Goal: Task Accomplishment & Management: Use online tool/utility

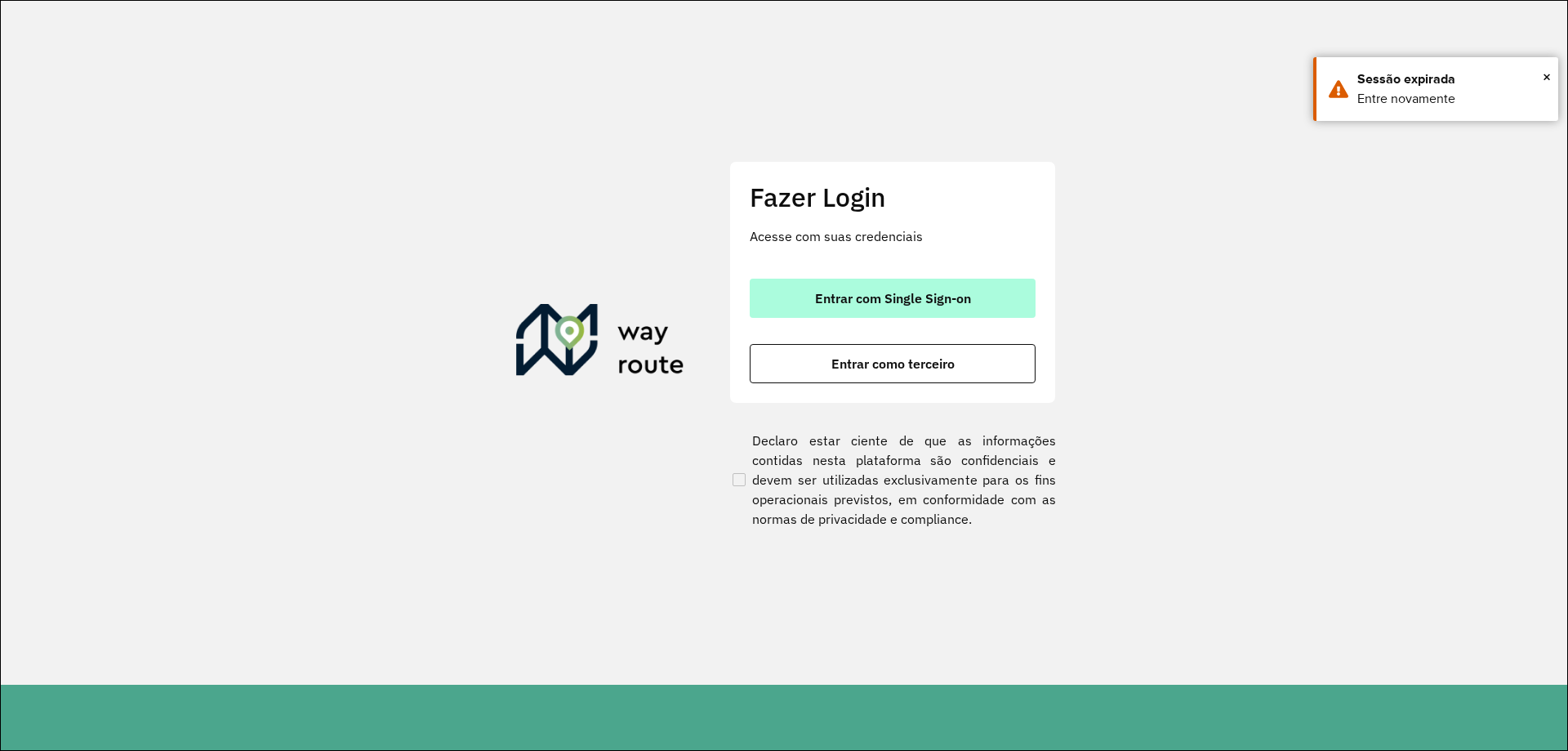
click at [818, 310] on button "Entrar com Single Sign-on" at bounding box center [892, 299] width 286 height 39
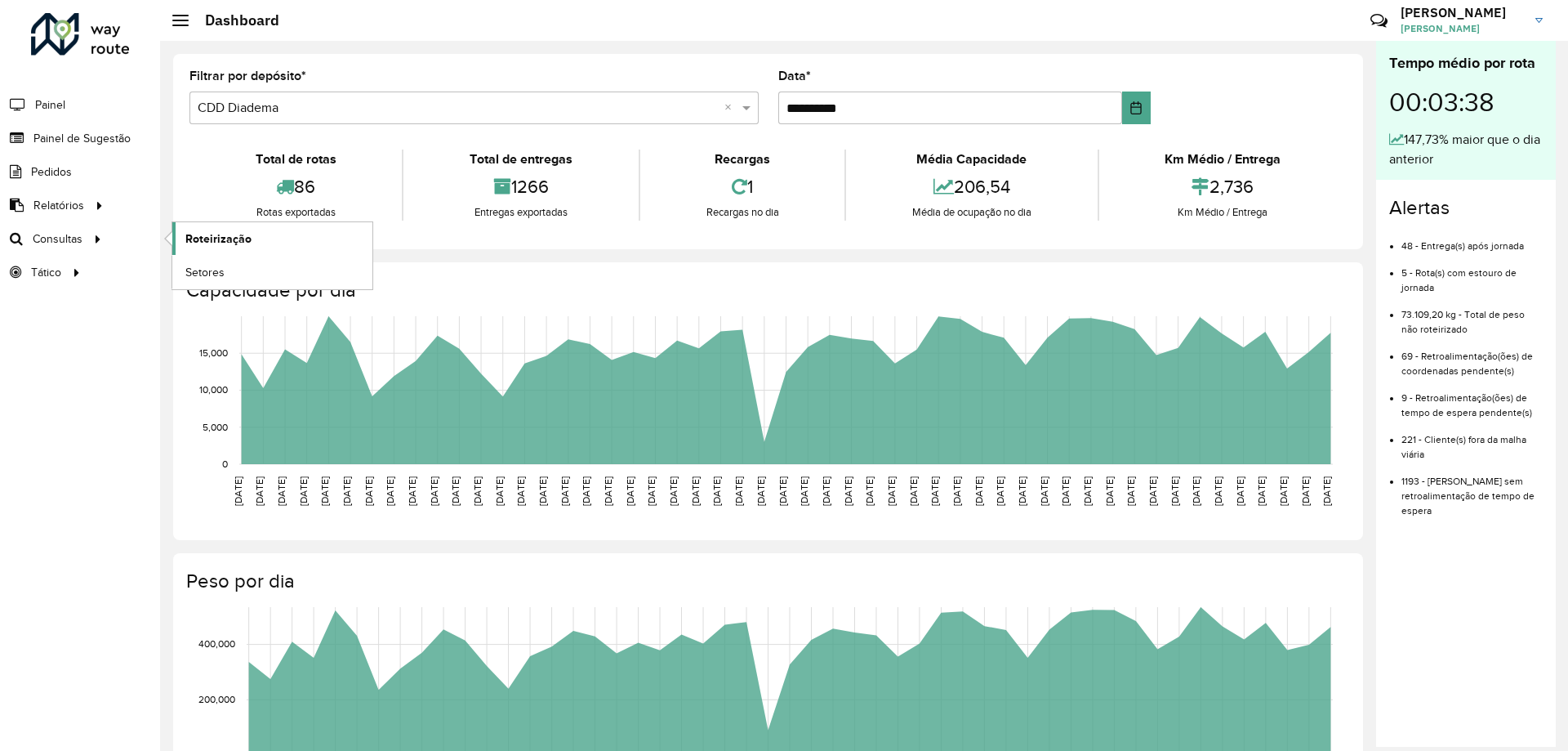
click at [262, 241] on link "Roteirização" at bounding box center [272, 238] width 200 height 33
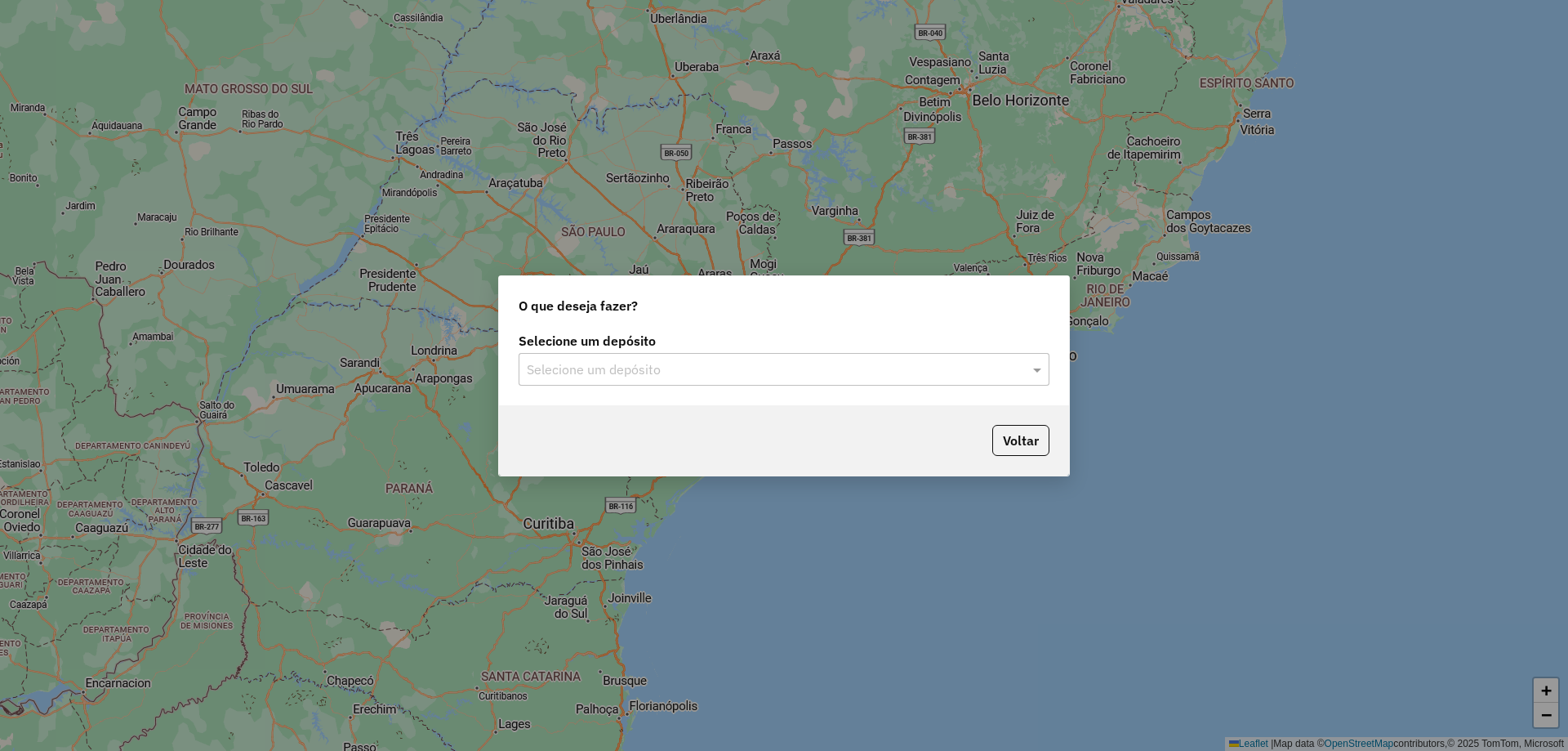
click at [730, 365] on input "text" at bounding box center [767, 370] width 481 height 20
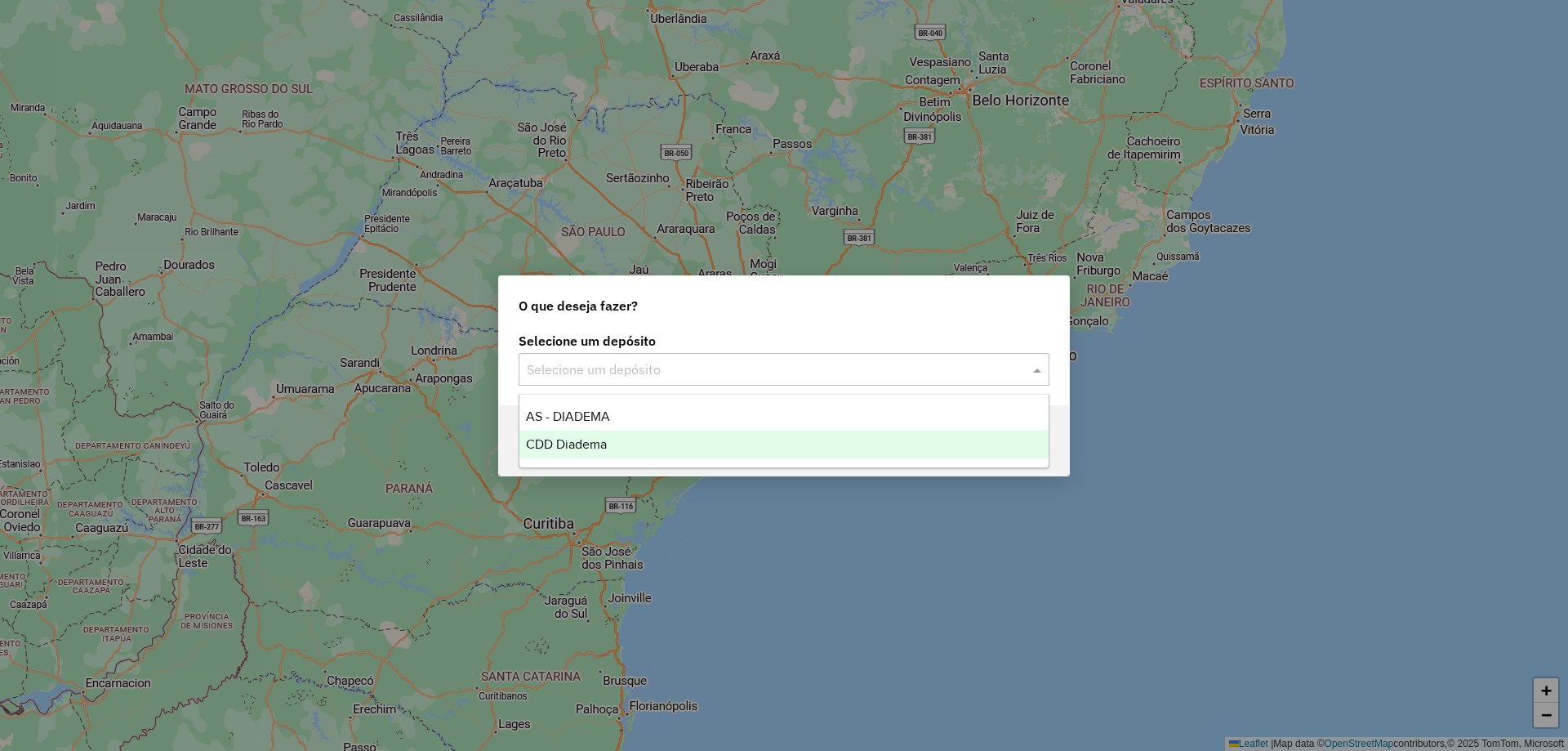
click at [599, 448] on span "CDD Diadema" at bounding box center [566, 444] width 81 height 14
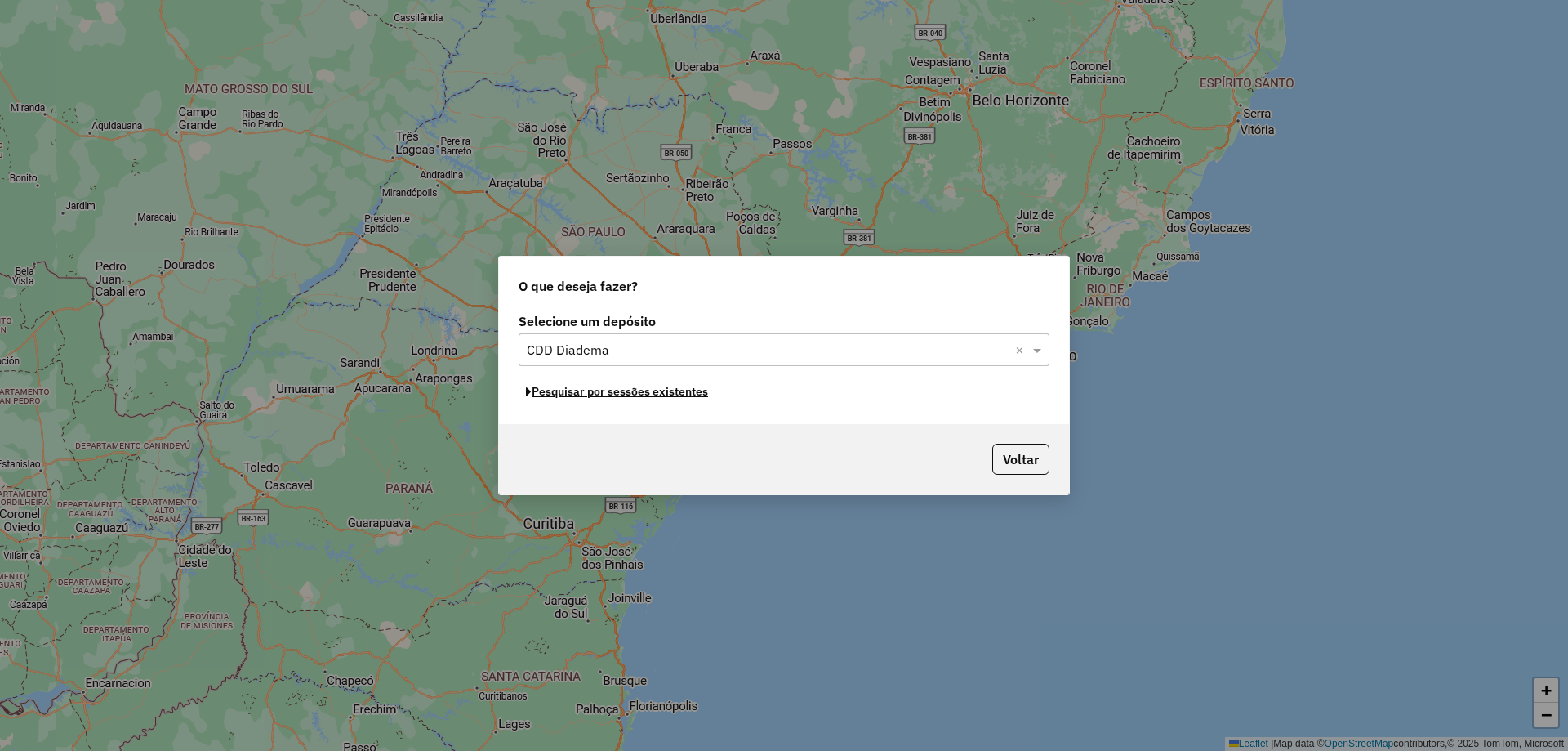
click at [649, 389] on button "Pesquisar por sessões existentes" at bounding box center [617, 391] width 197 height 25
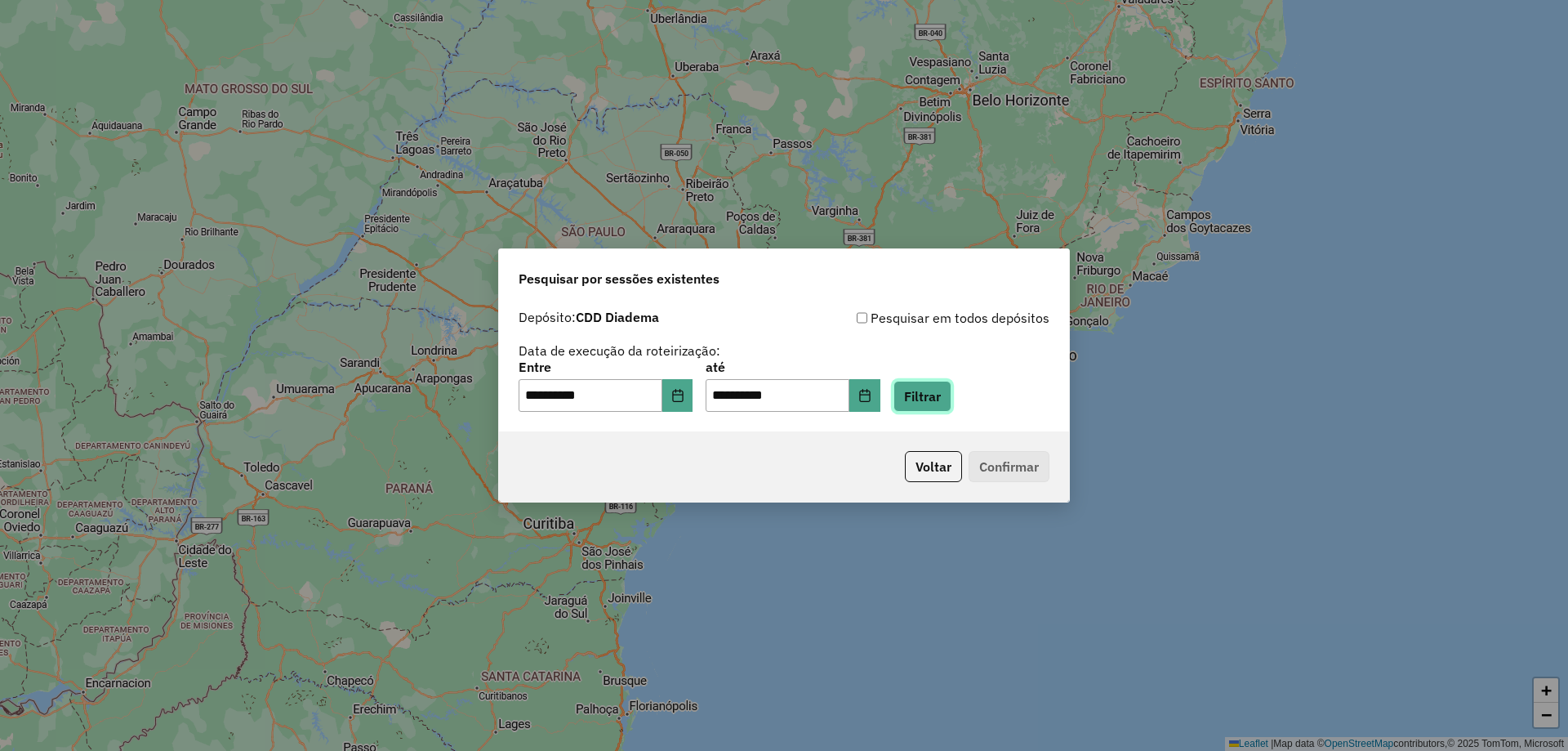
click at [942, 402] on button "Filtrar" at bounding box center [922, 396] width 58 height 31
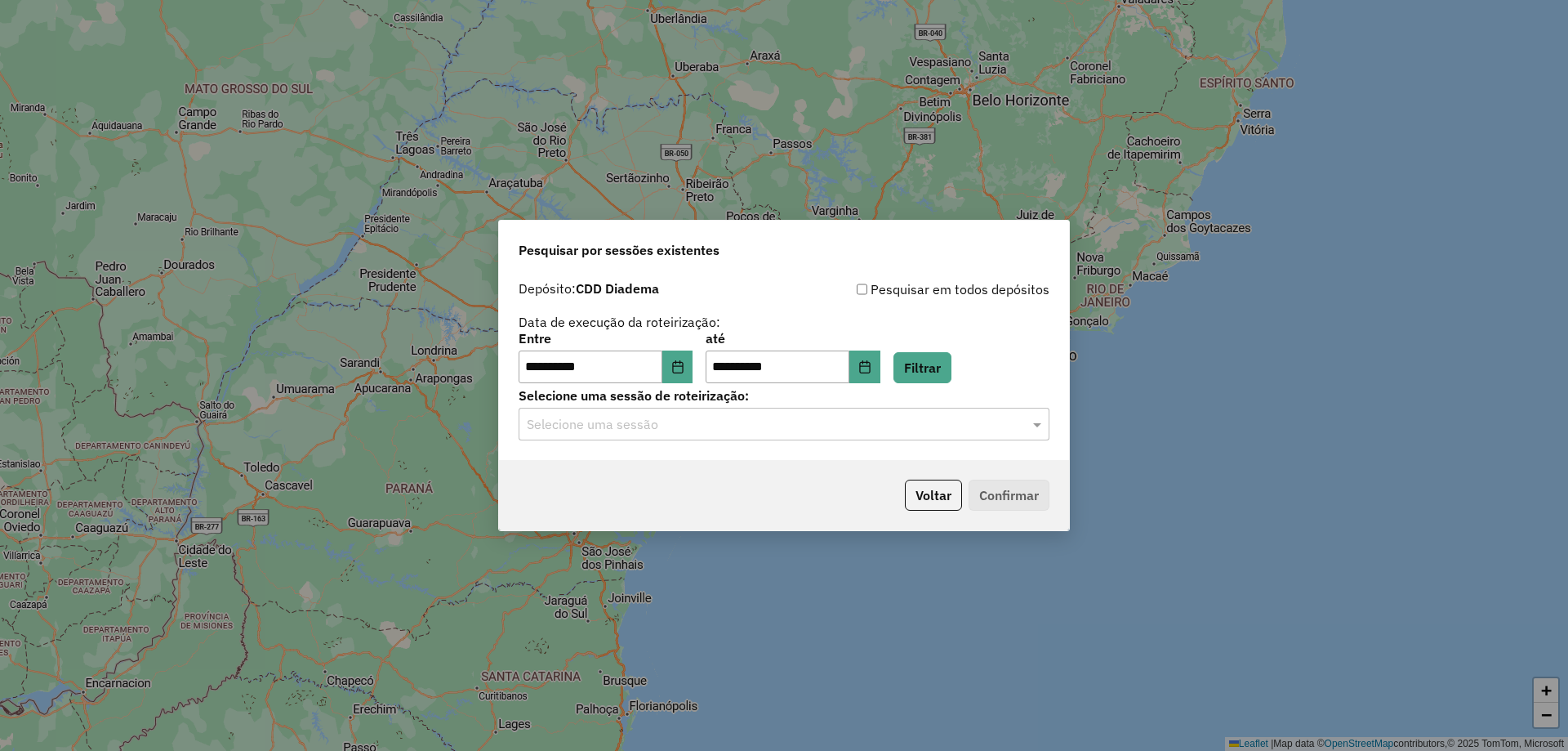
click at [715, 440] on div "**********" at bounding box center [784, 366] width 570 height 187
click at [636, 432] on input "text" at bounding box center [767, 424] width 481 height 20
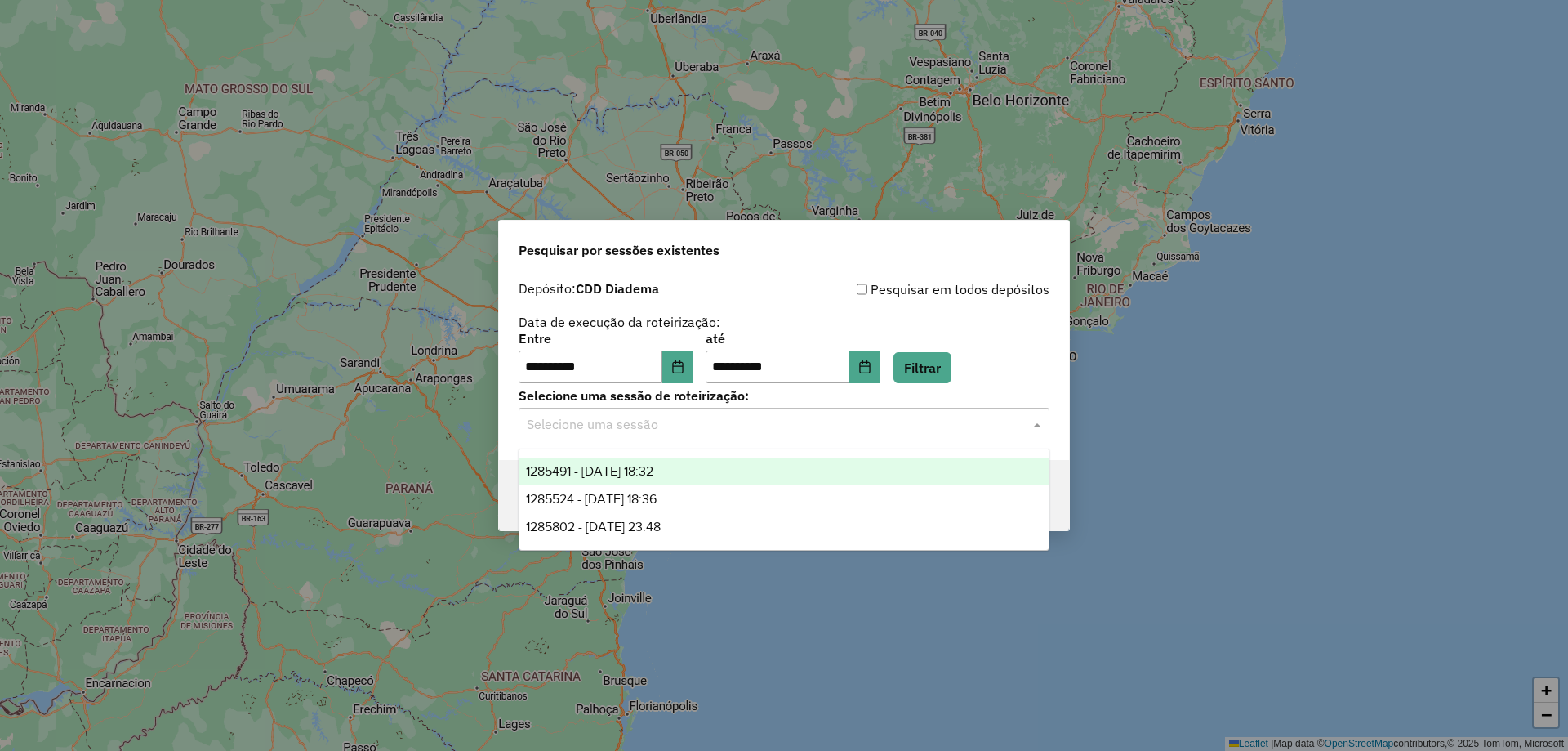
click at [617, 476] on span "1285491 - 30/09/2025 18:32" at bounding box center [589, 470] width 128 height 14
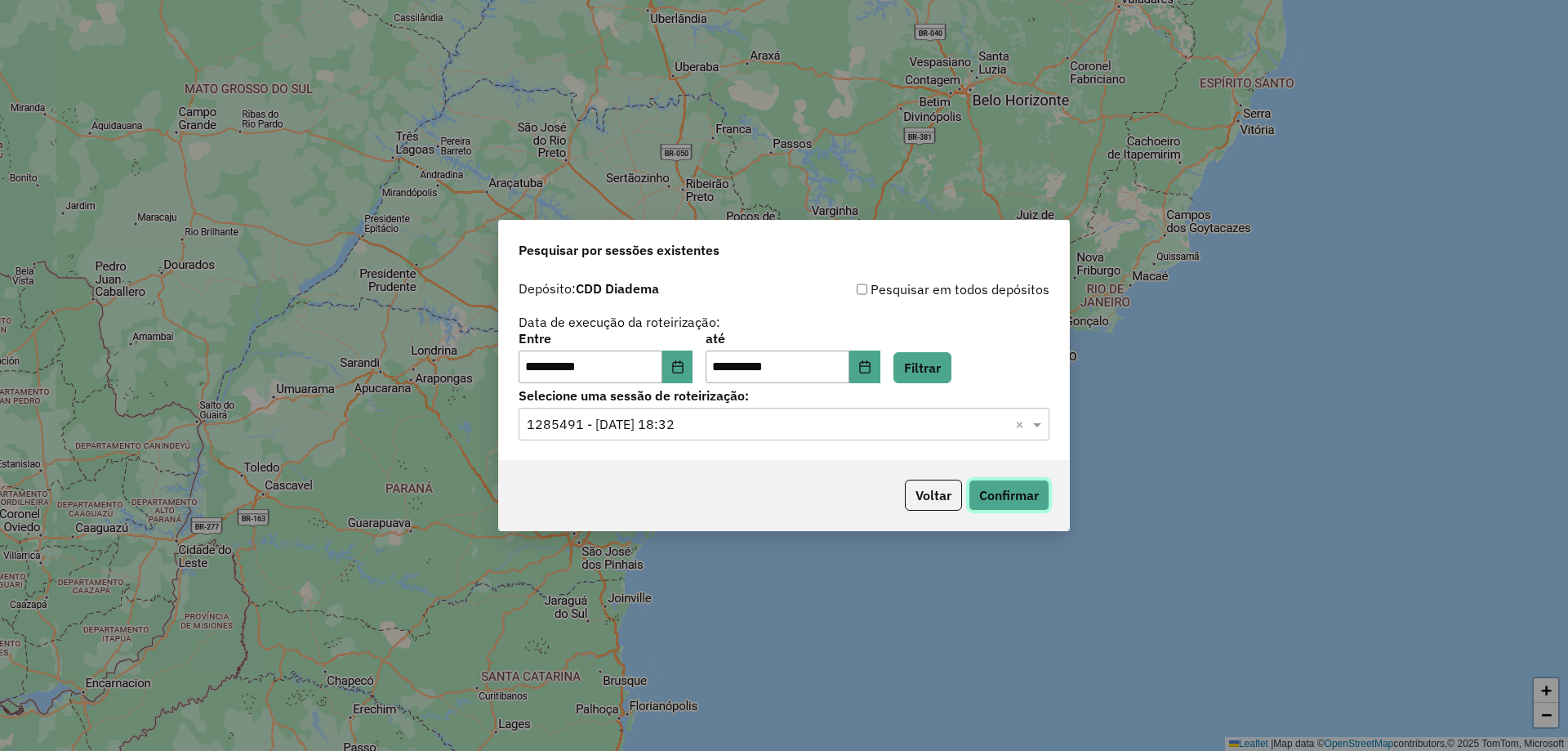
click at [978, 489] on button "Confirmar" at bounding box center [1009, 495] width 81 height 31
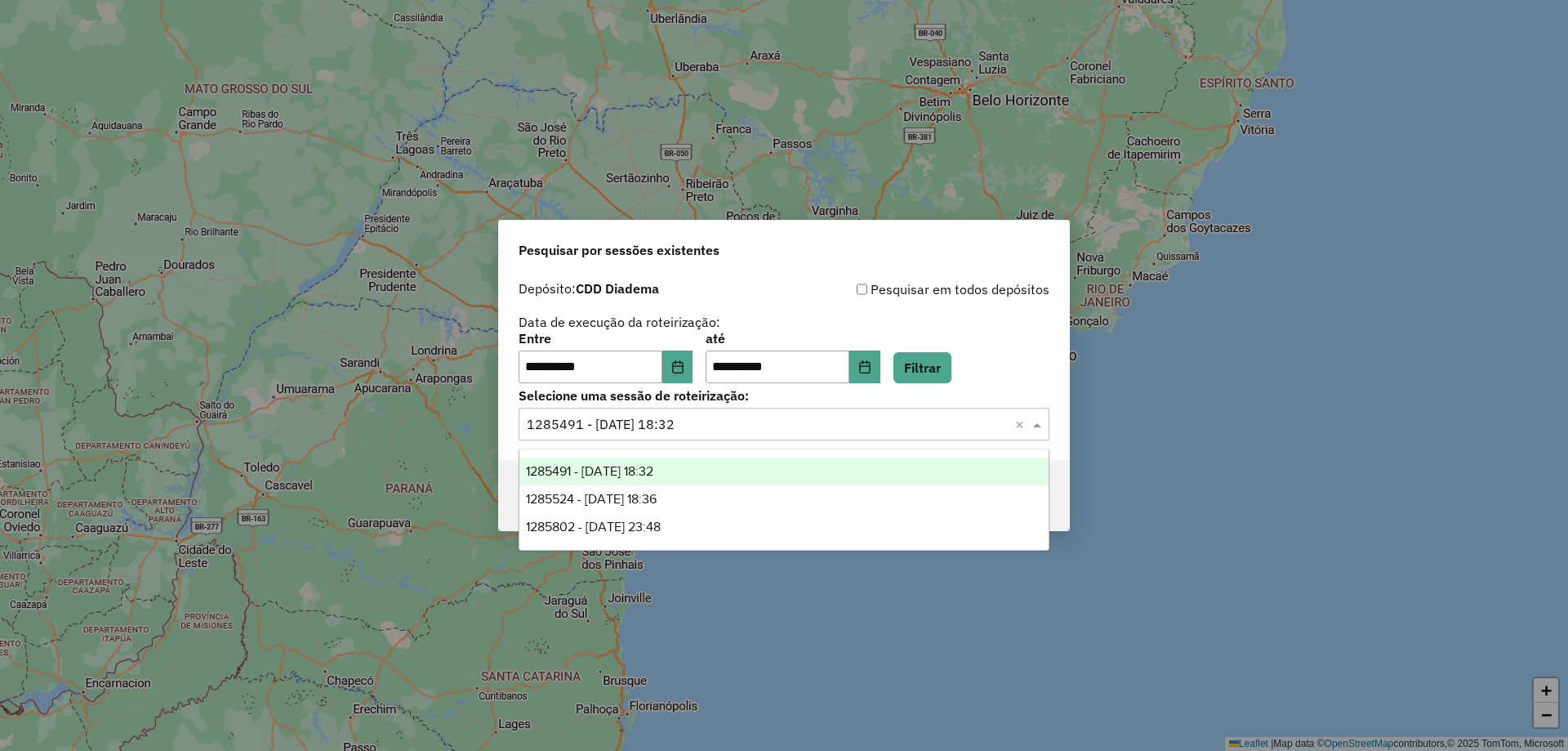
click at [741, 423] on input "text" at bounding box center [767, 424] width 481 height 20
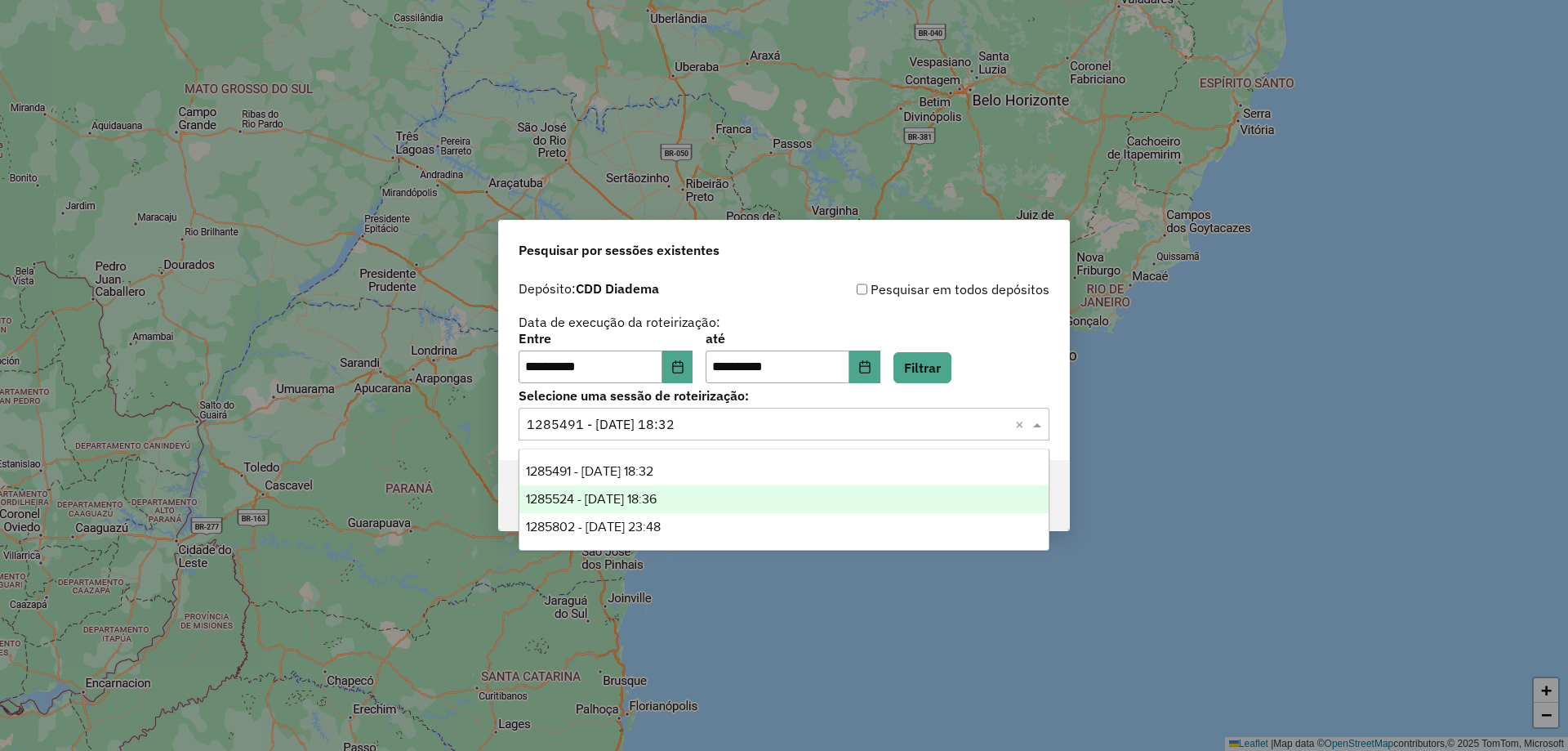
click at [657, 501] on span "1285524 - 30/09/2025 18:36" at bounding box center [590, 498] width 130 height 14
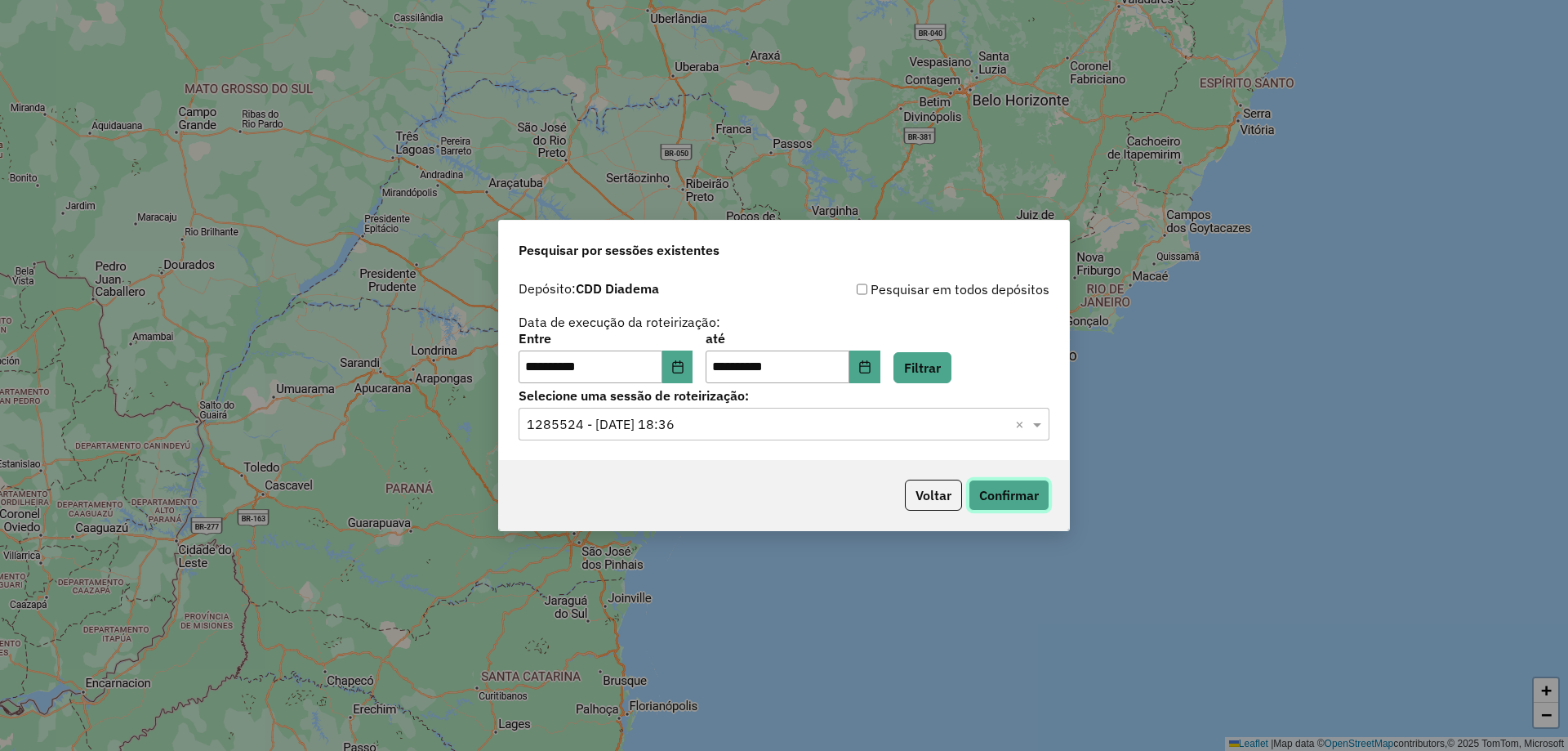
click at [1006, 486] on button "Confirmar" at bounding box center [1009, 495] width 81 height 31
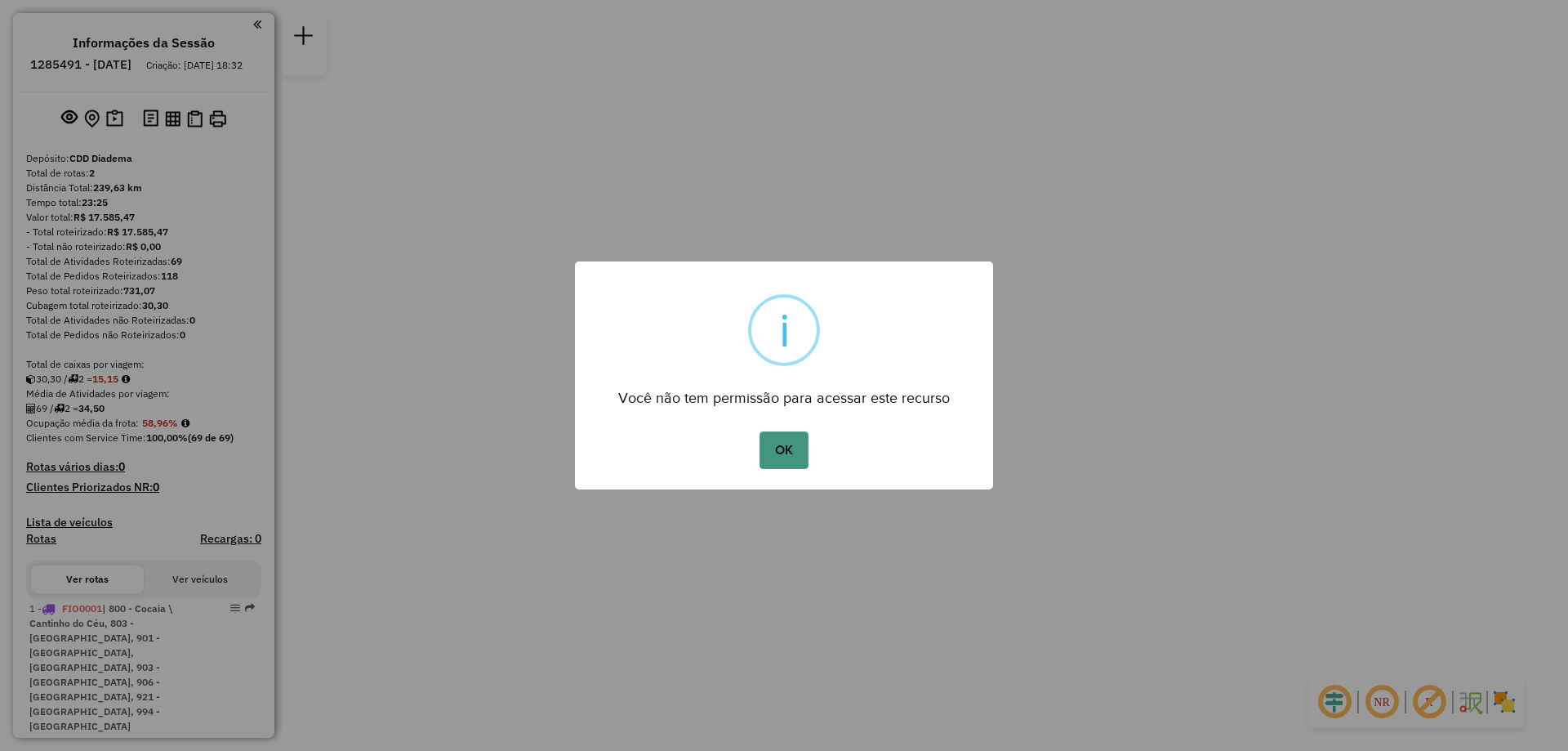
click at [766, 438] on button "OK" at bounding box center [783, 451] width 48 height 38
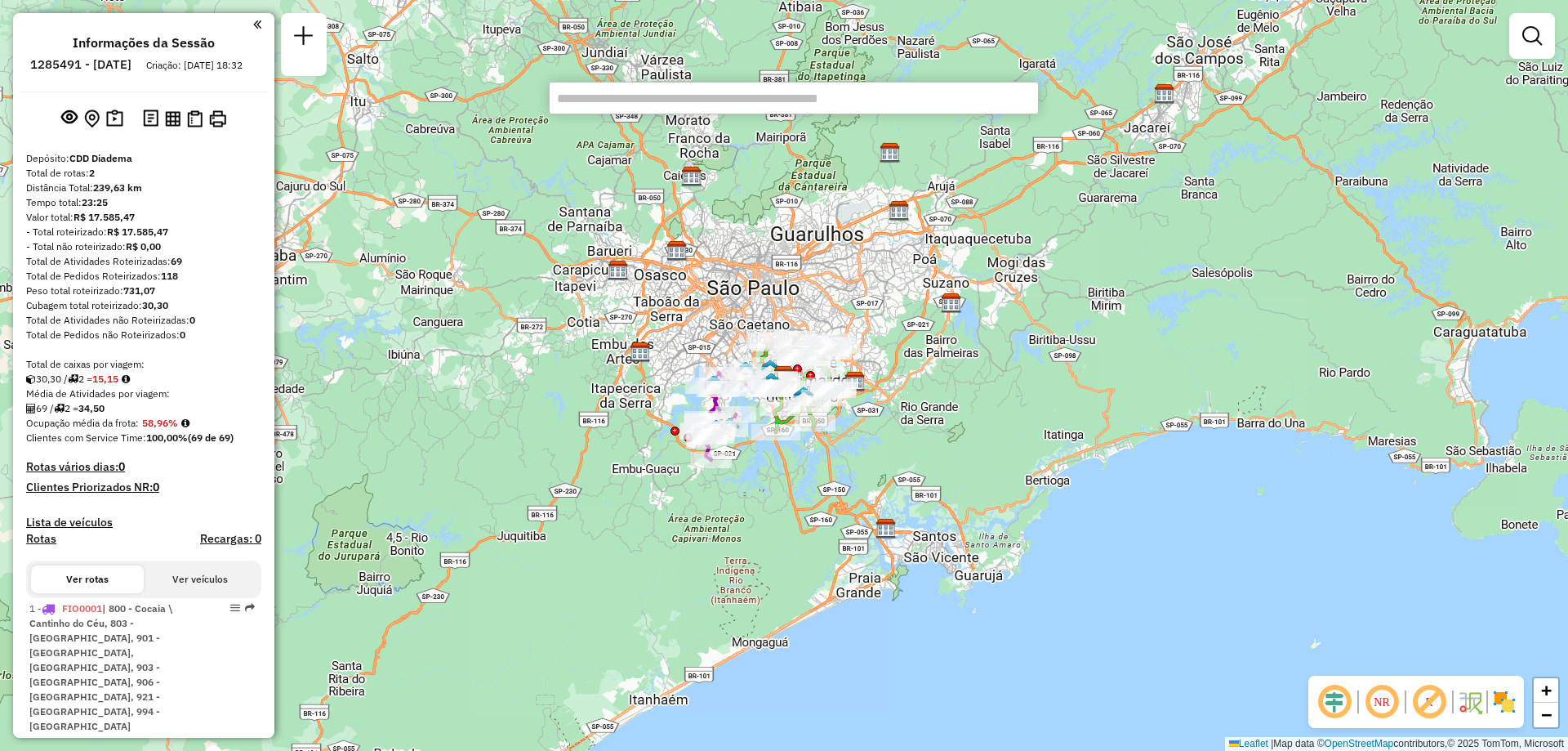
paste input "*****"
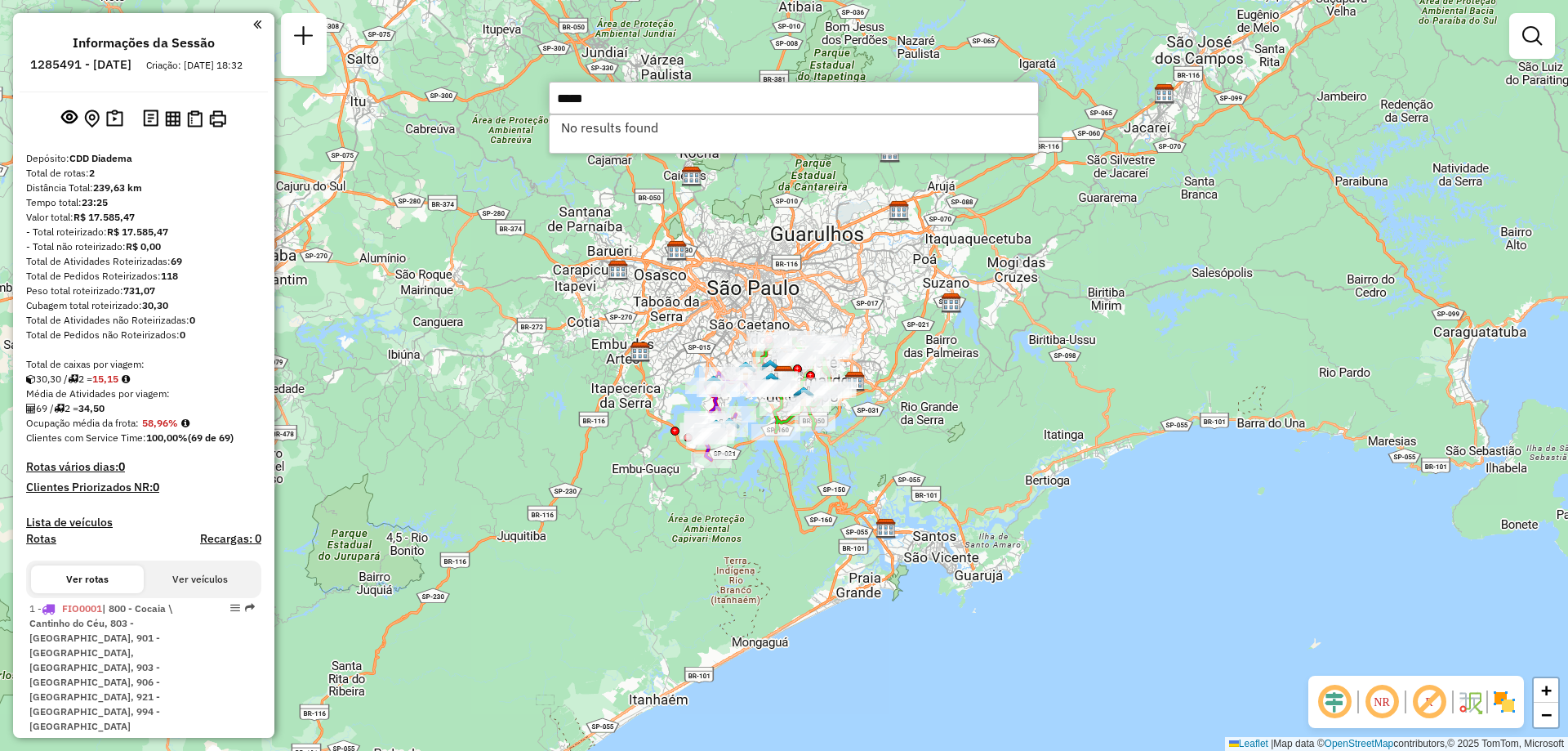
type input "*****"
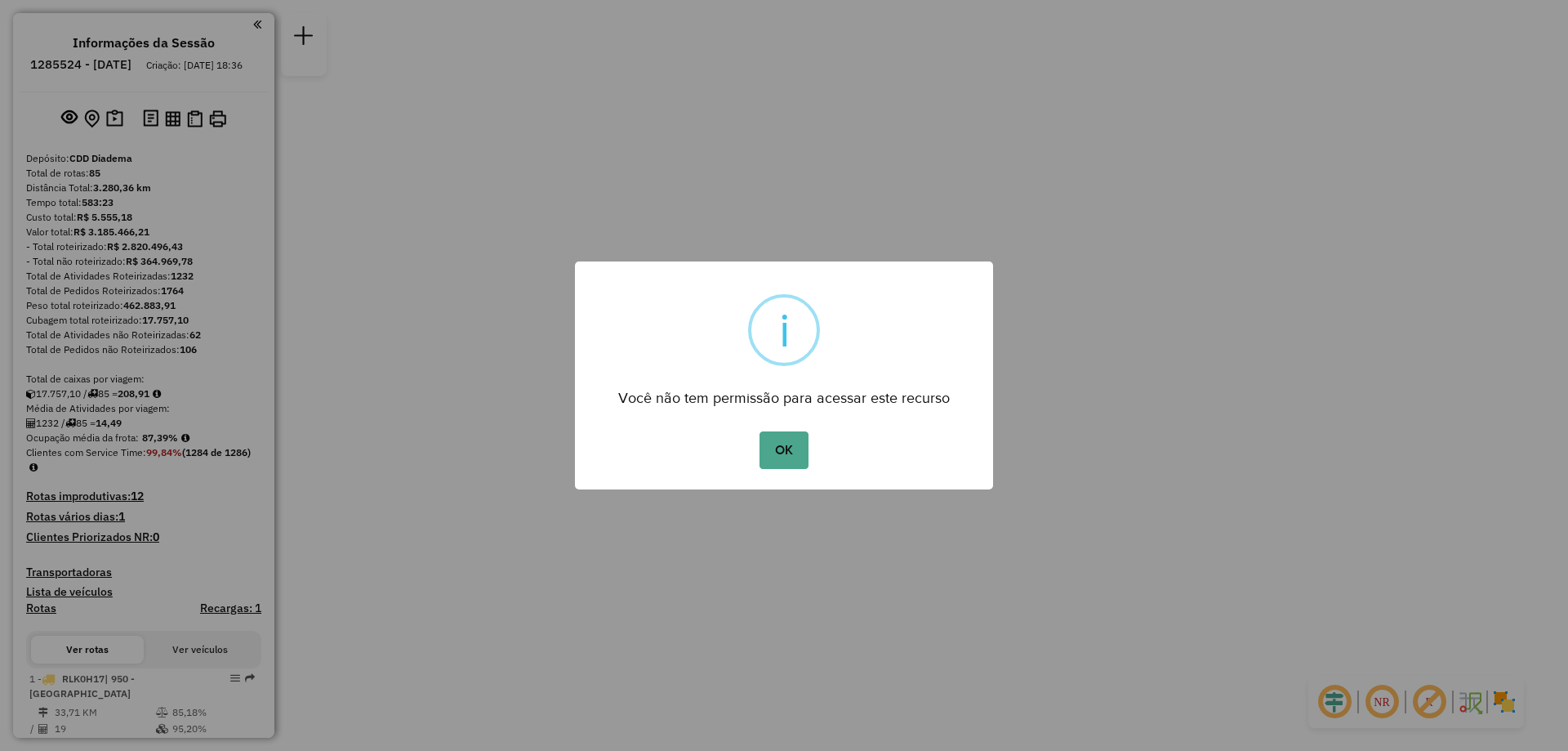
click at [761, 456] on button "OK" at bounding box center [783, 451] width 48 height 38
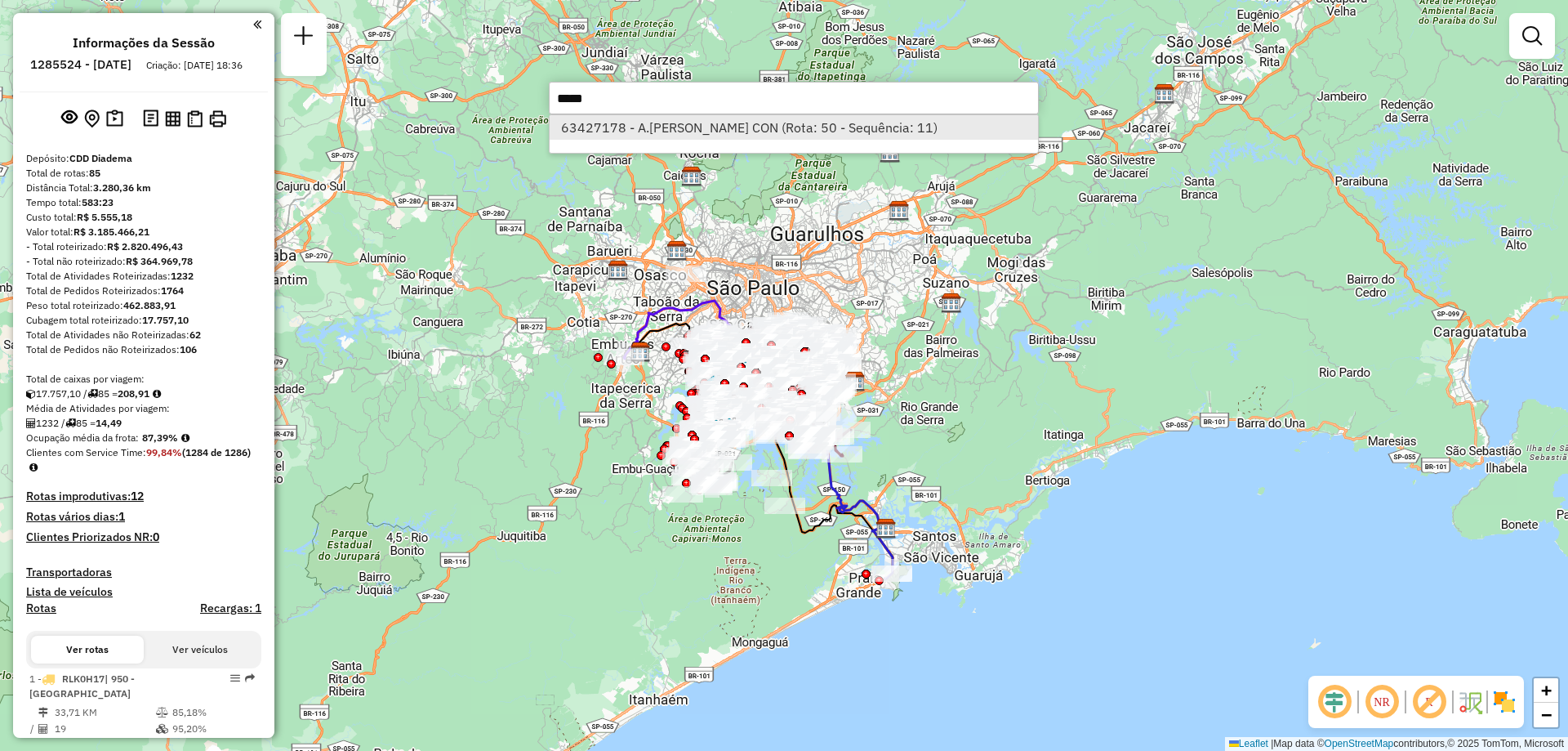
type input "*****"
click at [652, 133] on li "63427178 - A.GOMES DA SILVA CON (Rota: 50 - Sequência: 11)" at bounding box center [794, 128] width 488 height 24
select select "**********"
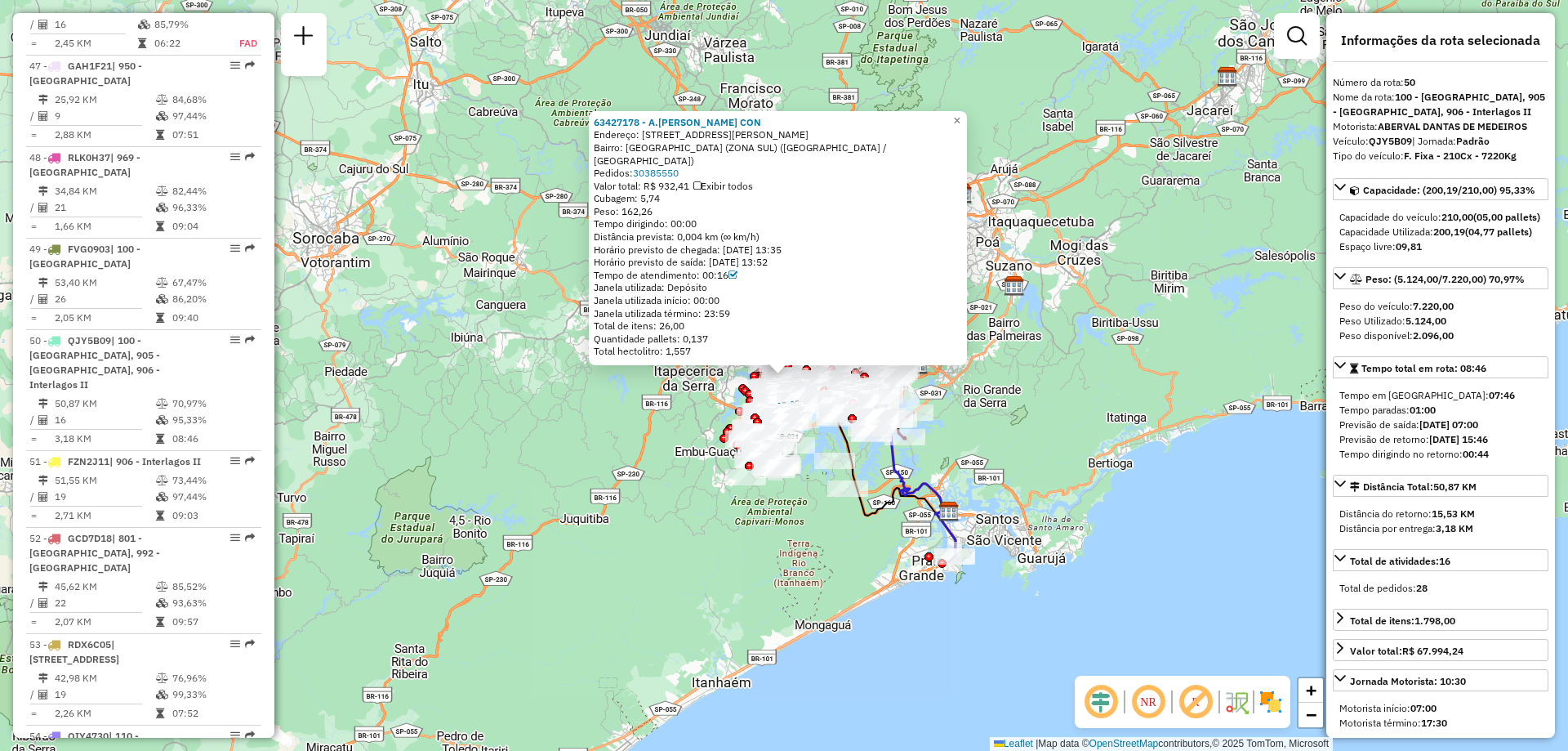
scroll to position [5466, 0]
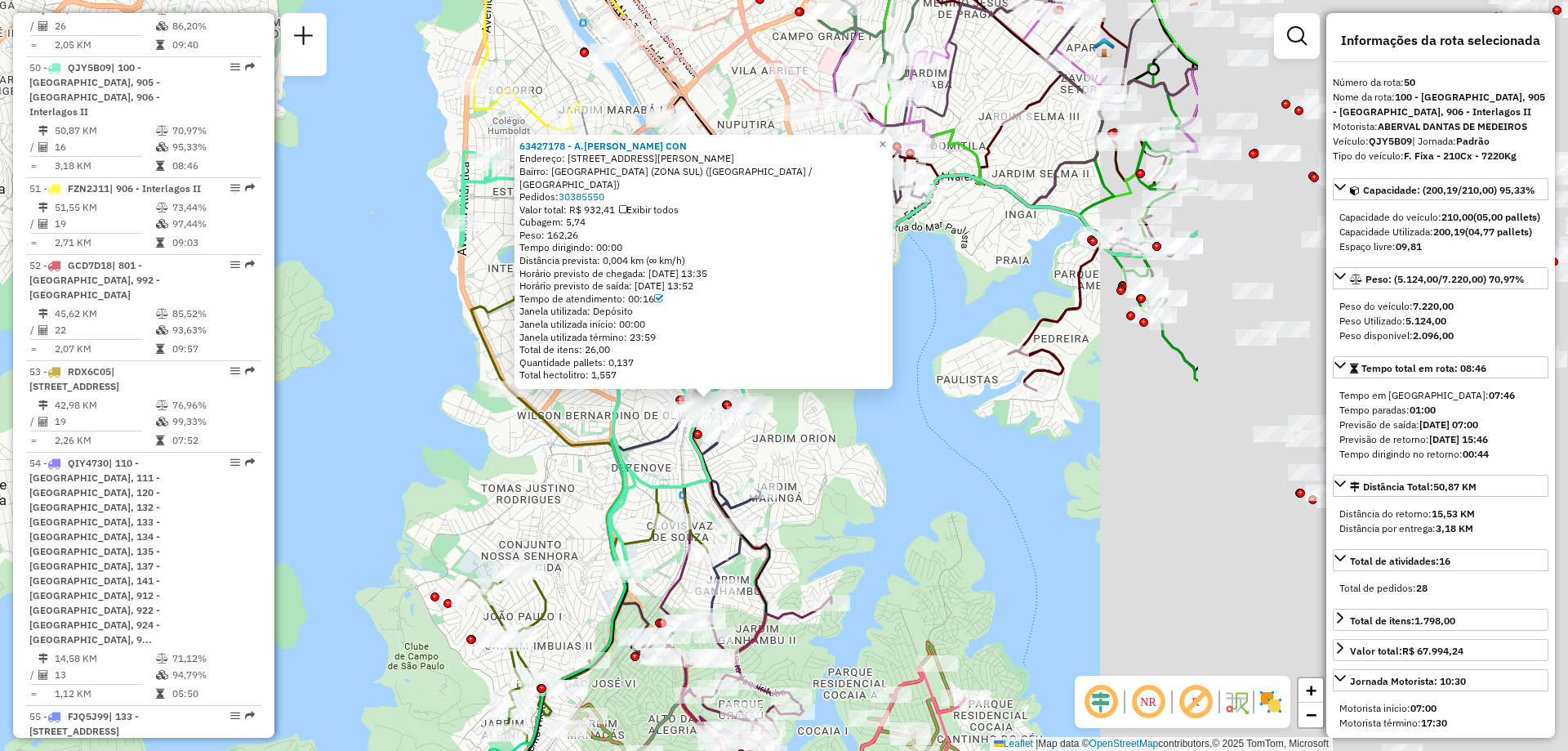
drag, startPoint x: 1105, startPoint y: 446, endPoint x: 577, endPoint y: 438, distance: 528.1
click at [545, 453] on icon at bounding box center [582, 566] width 251 height 356
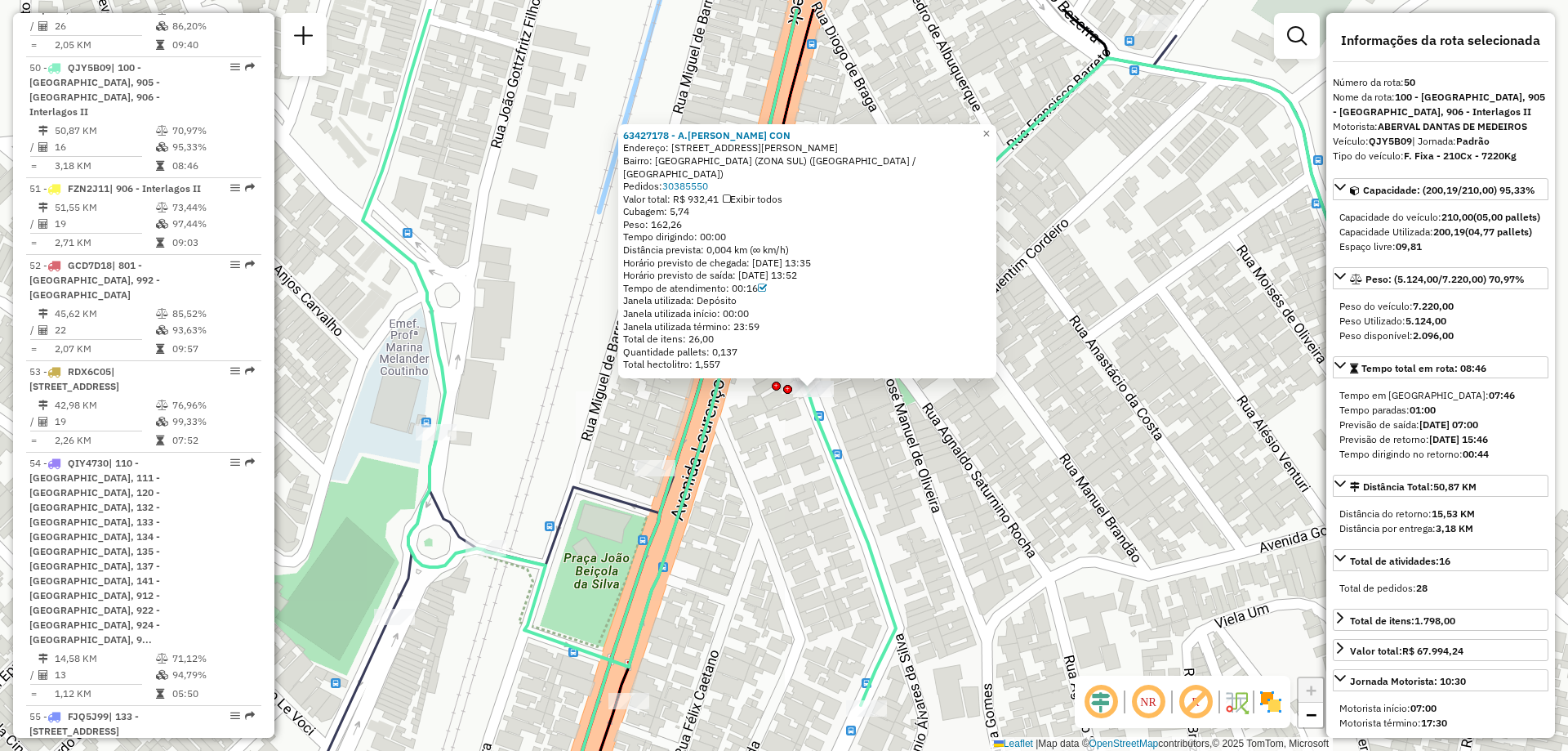
drag, startPoint x: 851, startPoint y: 335, endPoint x: 819, endPoint y: 419, distance: 89.9
click at [819, 419] on icon at bounding box center [952, 358] width 1180 height 697
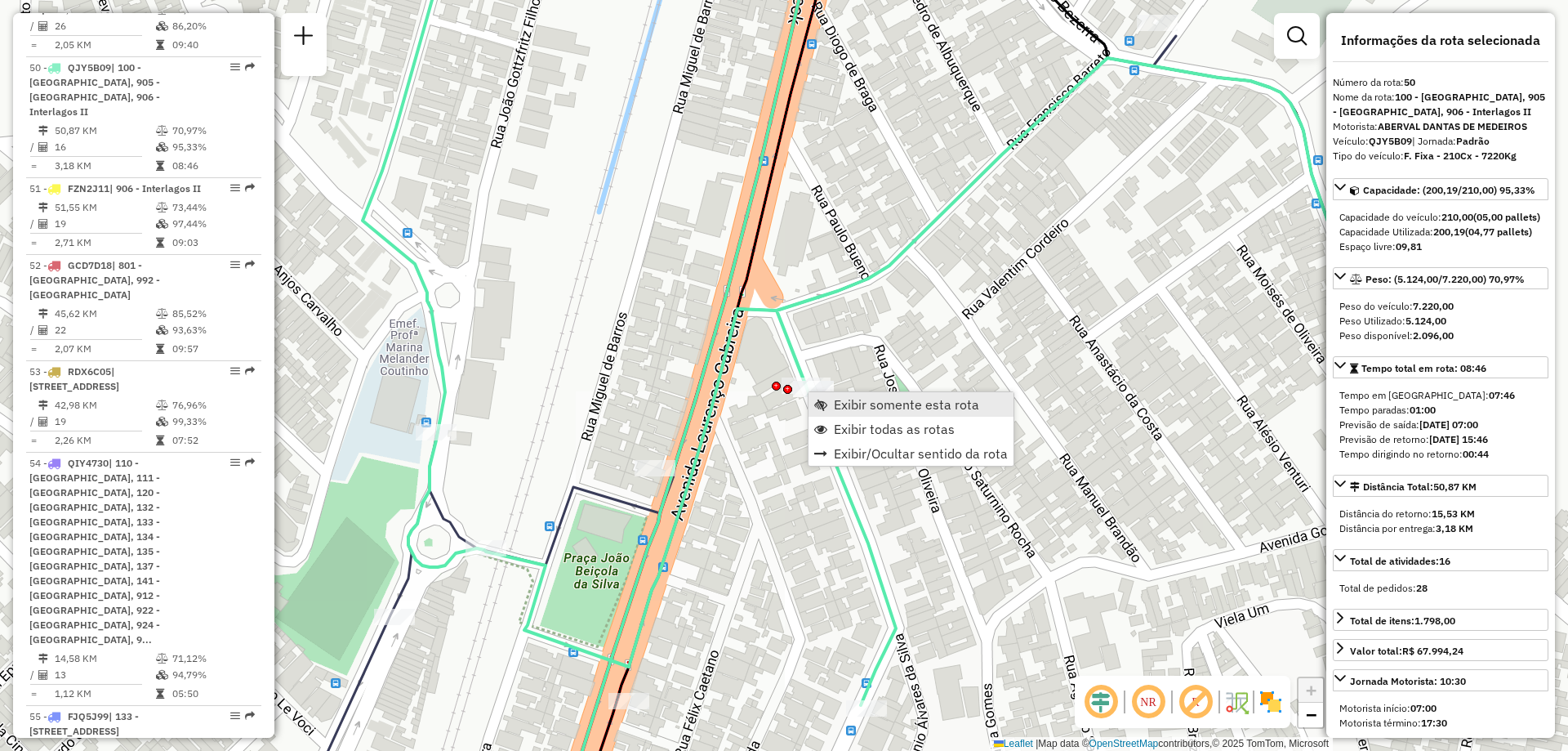
click at [845, 402] on span "Exibir somente esta rota" at bounding box center [906, 405] width 145 height 13
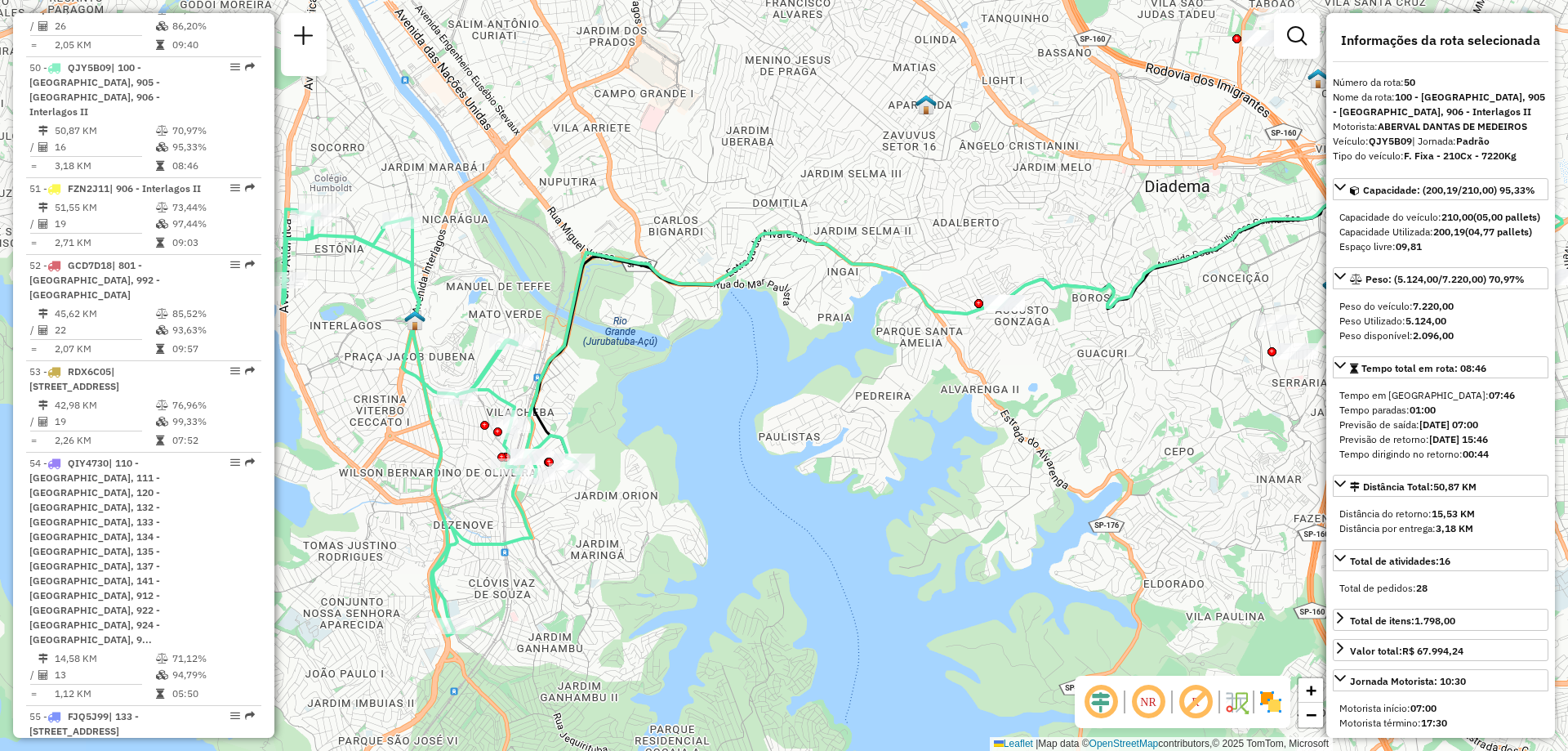
drag, startPoint x: 579, startPoint y: 477, endPoint x: 717, endPoint y: 477, distance: 138.0
click at [717, 477] on div "Janela de atendimento Grade de atendimento Capacidade Transportadoras Veículos …" at bounding box center [784, 376] width 1568 height 751
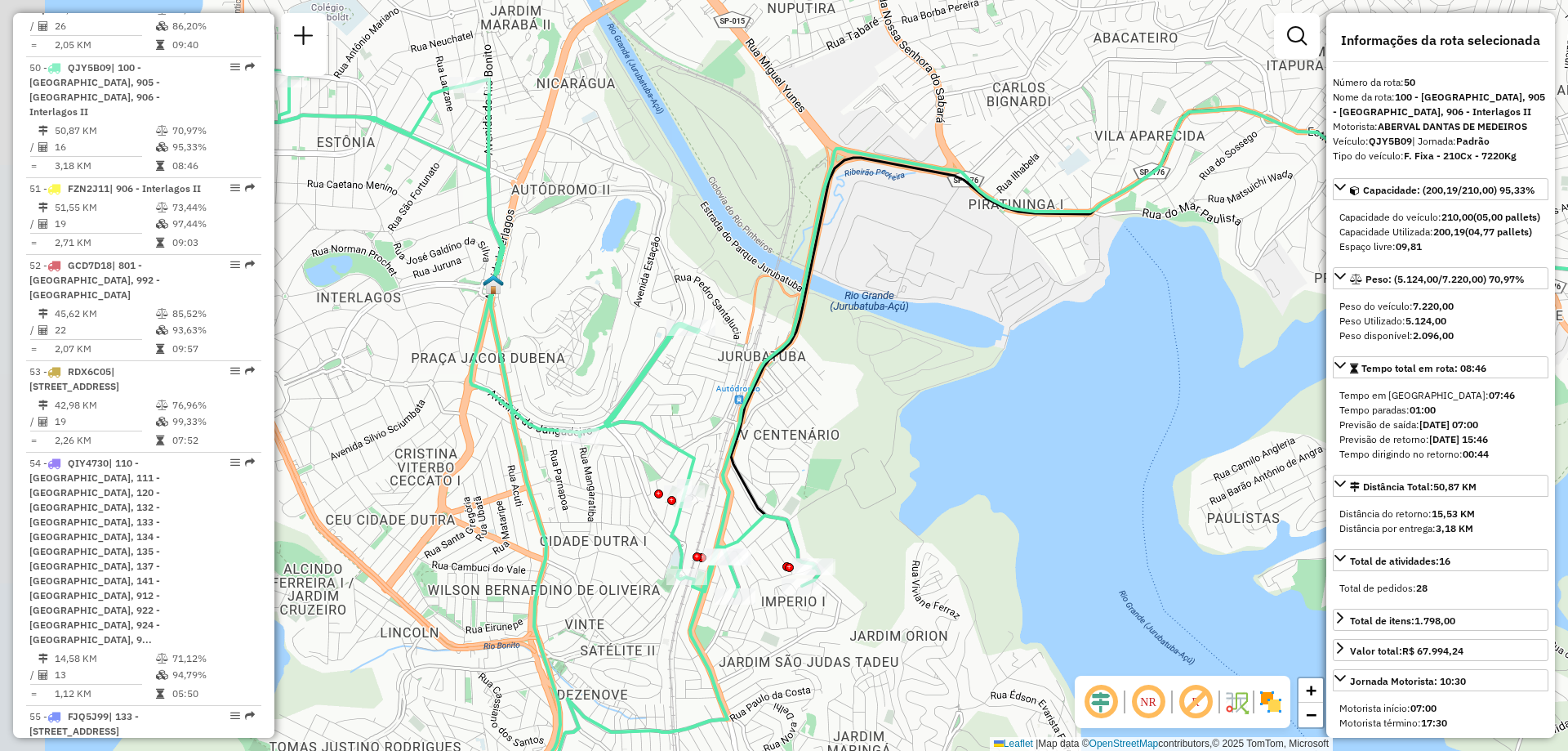
drag, startPoint x: 464, startPoint y: 464, endPoint x: 574, endPoint y: 527, distance: 126.8
click at [574, 527] on div "Janela de atendimento Grade de atendimento Capacidade Transportadoras Veículos …" at bounding box center [784, 376] width 1568 height 751
